Goal: Find specific page/section: Find specific page/section

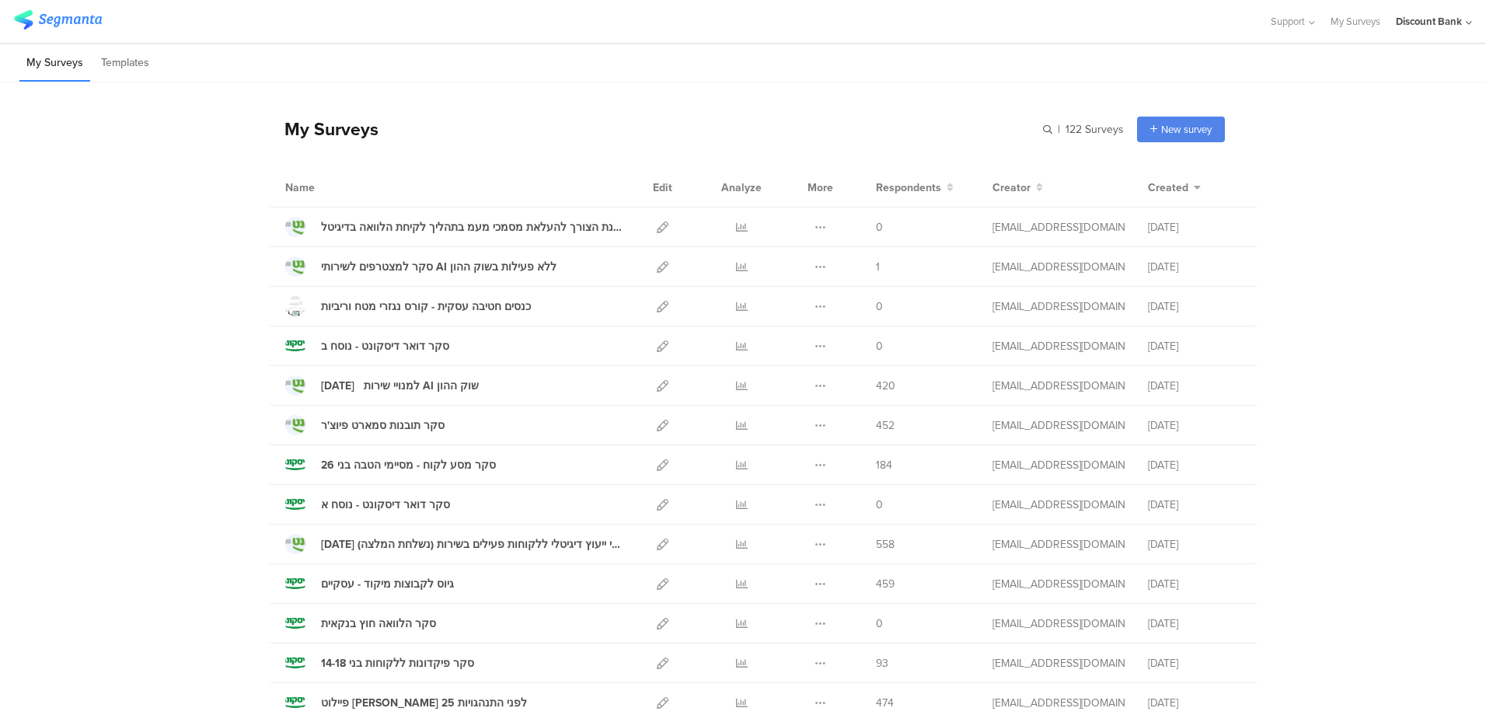
click at [736, 386] on icon at bounding box center [742, 386] width 12 height 12
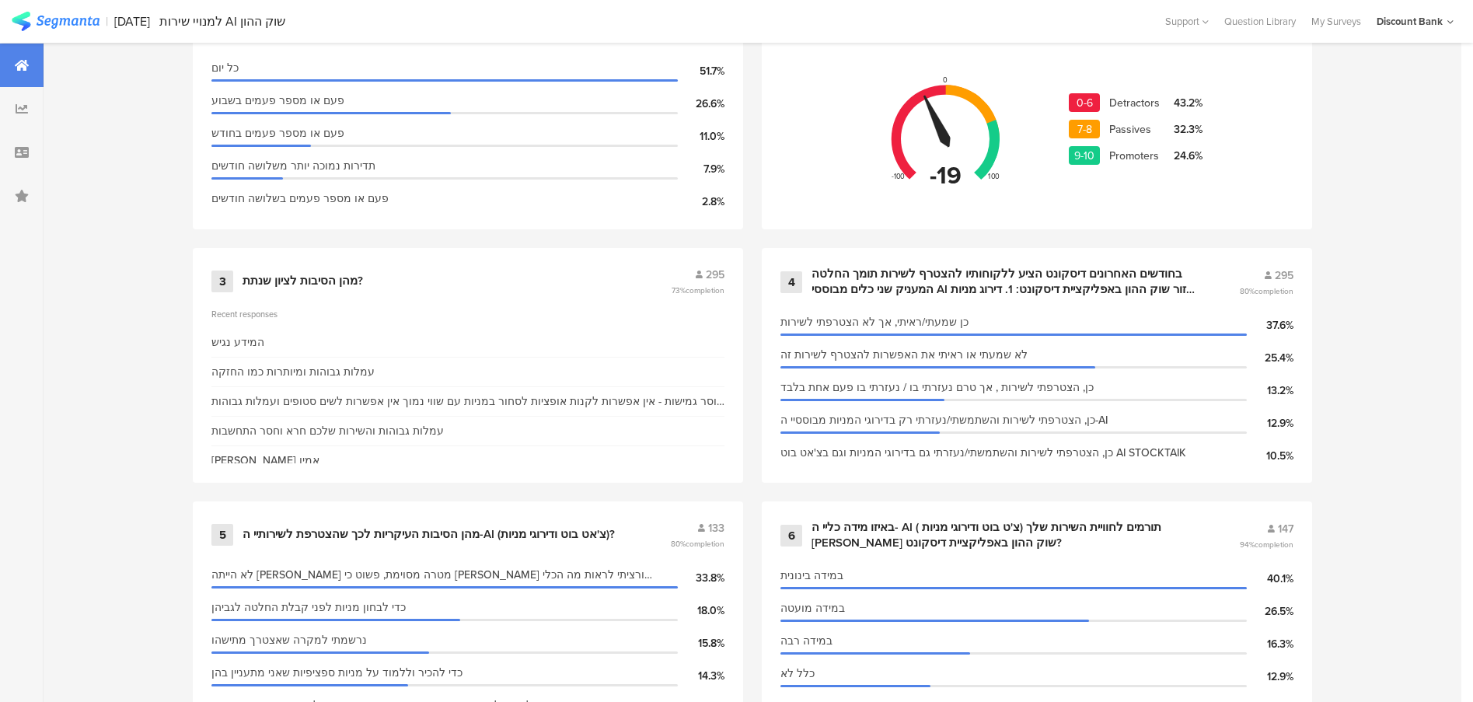
scroll to position [757, 0]
click at [943, 265] on div "בחודשים האחרונים דיסקונט הציע ללקוחותיו להצטרף לשירות תומך החלטה המעניק שני כלי…" at bounding box center [1006, 280] width 390 height 30
